Goal: Task Accomplishment & Management: Complete application form

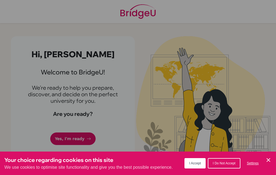
click at [195, 165] on button "I Accept" at bounding box center [195, 163] width 21 height 10
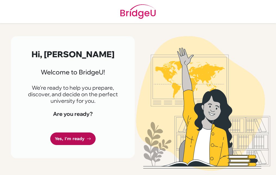
click at [73, 139] on link "Yes, I'm ready" at bounding box center [72, 138] width 45 height 13
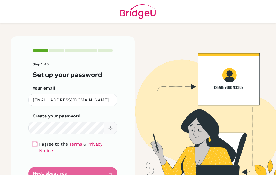
click at [34, 144] on input "checkbox" at bounding box center [35, 144] width 4 height 4
checkbox input "true"
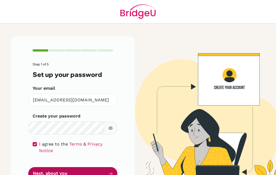
click at [65, 169] on button "Next, about you" at bounding box center [72, 173] width 89 height 13
